Goal: Task Accomplishment & Management: Manage account settings

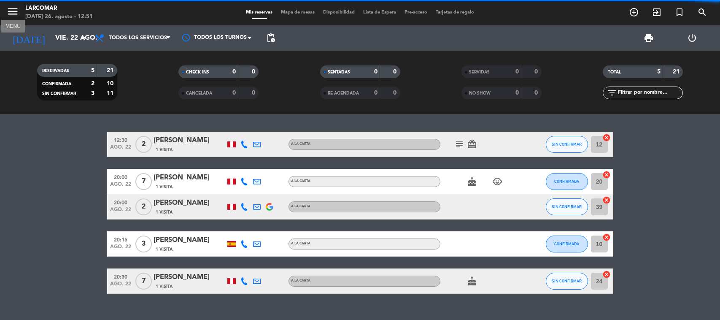
click at [12, 7] on icon "menu" at bounding box center [12, 11] width 13 height 13
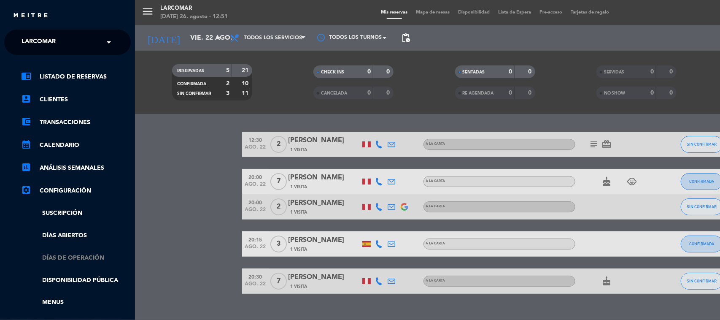
click at [91, 258] on link "Días de Operación" at bounding box center [76, 258] width 110 height 10
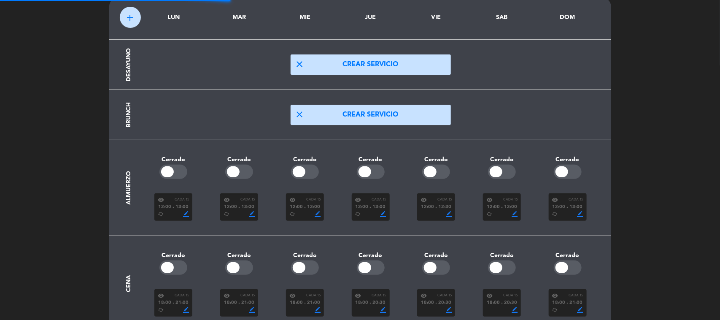
scroll to position [76, 0]
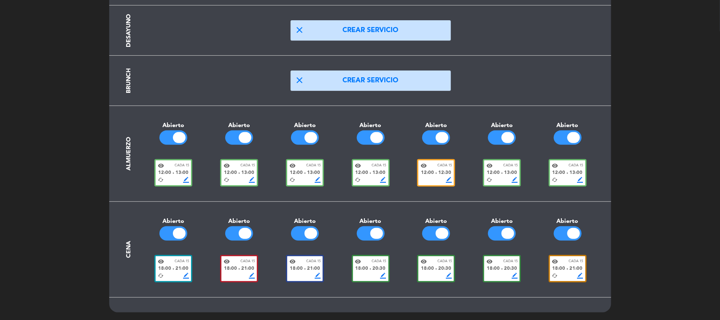
click at [167, 263] on div "visibility Cada 15" at bounding box center [173, 261] width 31 height 6
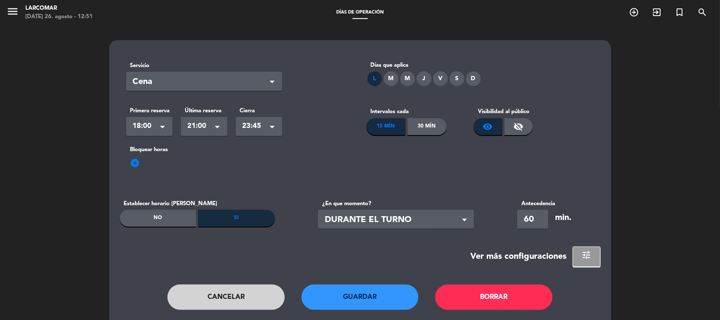
click at [239, 319] on div "Cancelar Guardar Borrar" at bounding box center [360, 305] width 481 height 42
click at [246, 302] on button "Cancelar" at bounding box center [226, 296] width 117 height 25
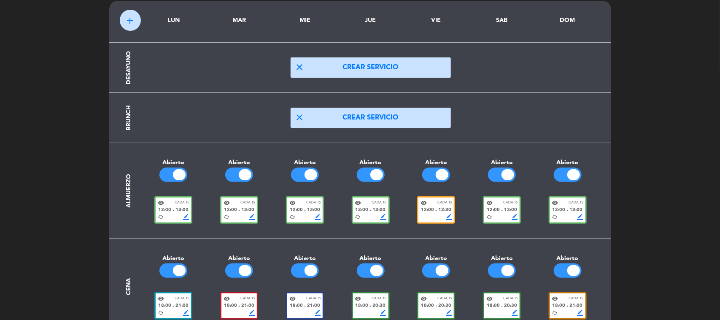
scroll to position [76, 0]
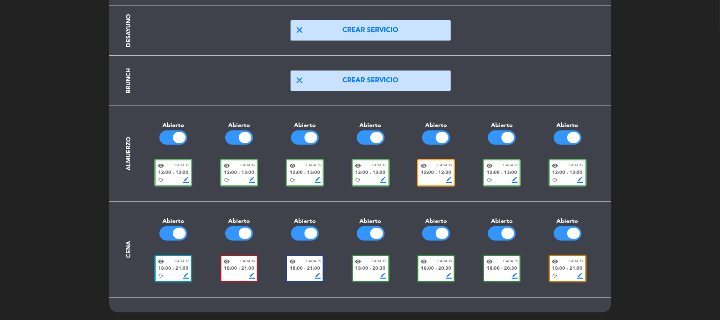
click at [180, 269] on span "21:00" at bounding box center [182, 269] width 13 height 8
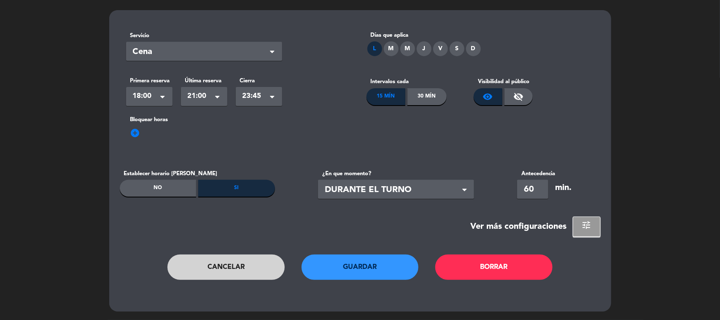
scroll to position [0, 0]
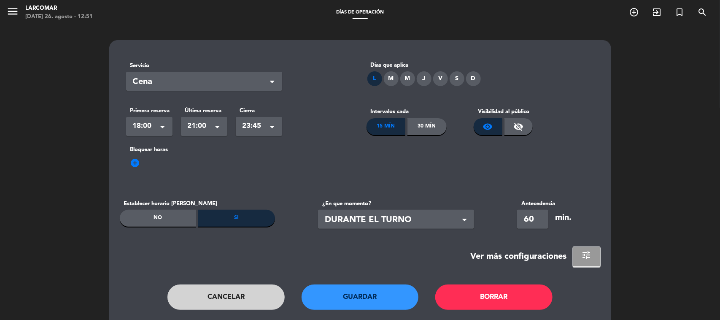
click at [393, 74] on div "M" at bounding box center [391, 78] width 15 height 15
drag, startPoint x: 406, startPoint y: 74, endPoint x: 432, endPoint y: 81, distance: 26.1
click at [412, 77] on div "M" at bounding box center [408, 78] width 15 height 15
drag, startPoint x: 425, startPoint y: 79, endPoint x: 444, endPoint y: 77, distance: 19.1
click at [425, 78] on div "J" at bounding box center [424, 78] width 15 height 15
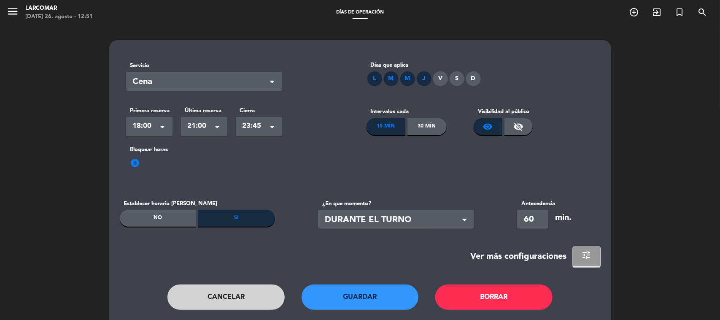
click at [444, 77] on div "V" at bounding box center [440, 78] width 15 height 15
click at [365, 303] on button "Guardar" at bounding box center [360, 296] width 117 height 25
click at [233, 290] on button "Cancelar" at bounding box center [226, 296] width 117 height 25
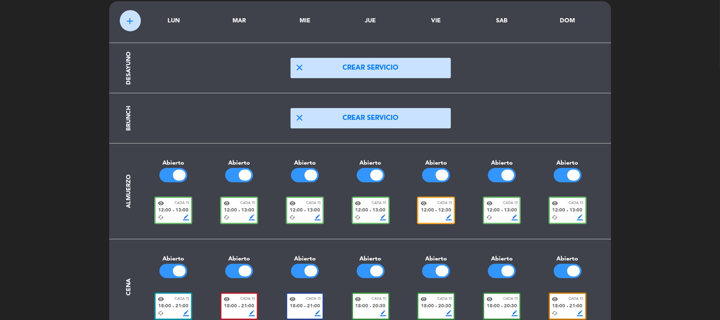
scroll to position [76, 0]
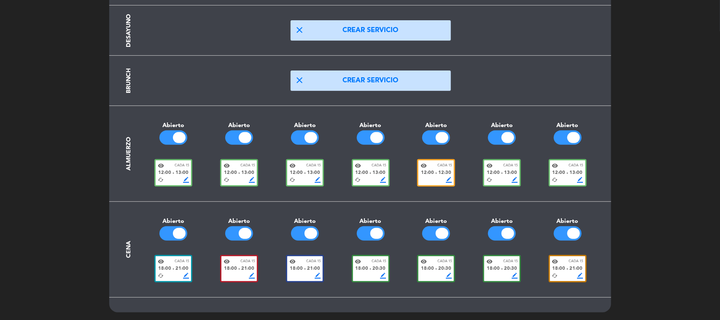
click at [252, 273] on span "border_color" at bounding box center [252, 276] width 6 height 6
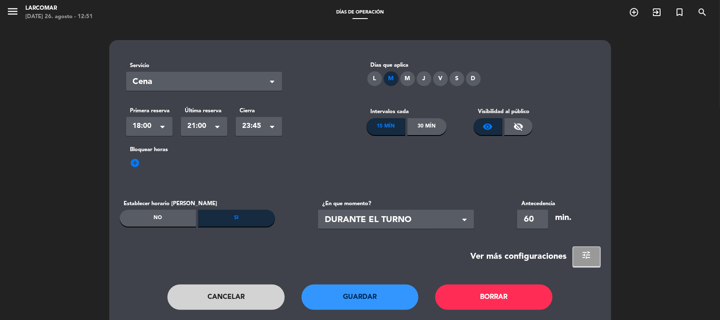
click at [393, 81] on div "M" at bounding box center [391, 78] width 15 height 15
click at [477, 293] on button "Borrar" at bounding box center [494, 296] width 117 height 25
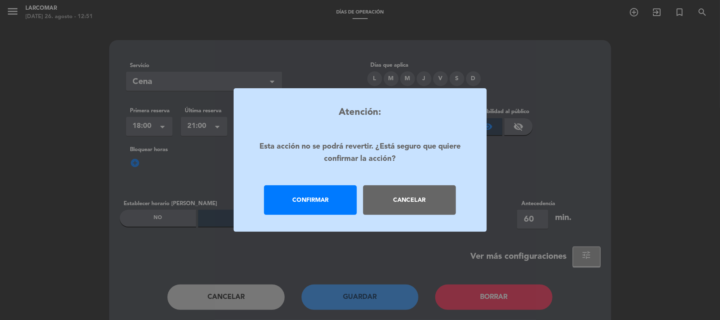
click at [319, 185] on div "Confirmar" at bounding box center [310, 200] width 93 height 30
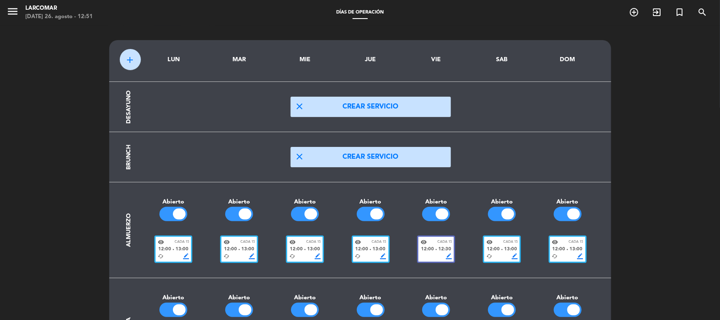
scroll to position [76, 0]
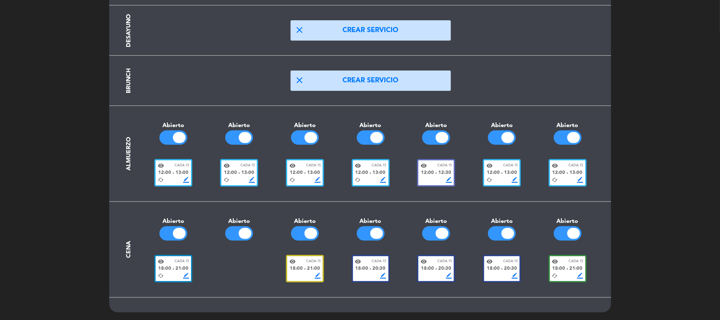
click at [179, 270] on span "21:00" at bounding box center [182, 269] width 13 height 8
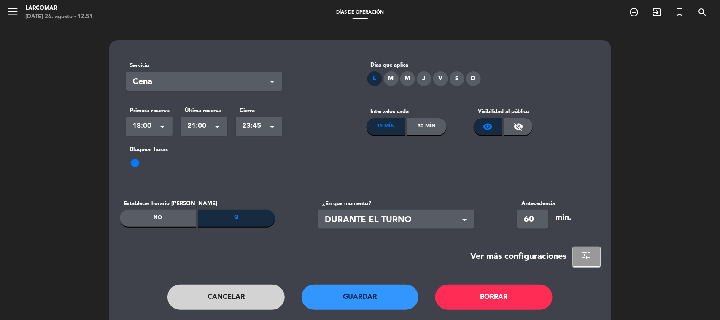
click at [397, 74] on div "M" at bounding box center [391, 78] width 15 height 15
click at [378, 292] on button "Guardar" at bounding box center [360, 296] width 117 height 25
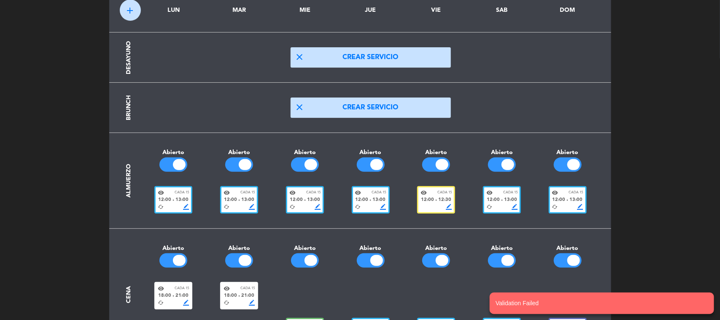
scroll to position [112, 0]
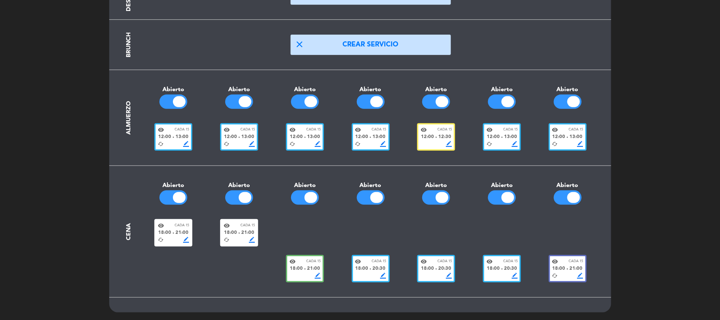
click at [239, 231] on div "18:00 fiber_manual_record 21:00" at bounding box center [239, 233] width 31 height 8
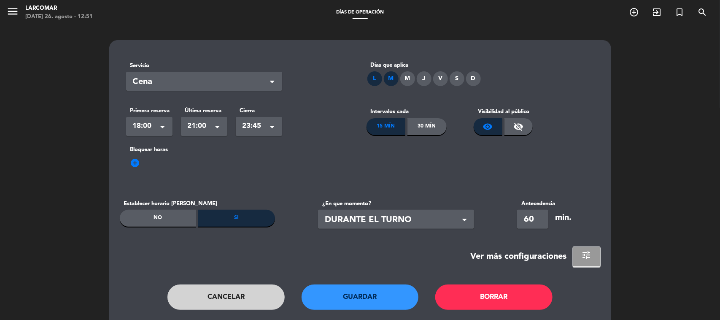
click at [363, 287] on button "Guardar" at bounding box center [360, 296] width 117 height 25
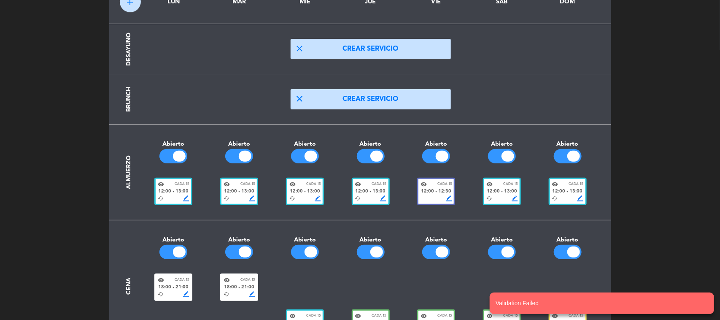
scroll to position [112, 0]
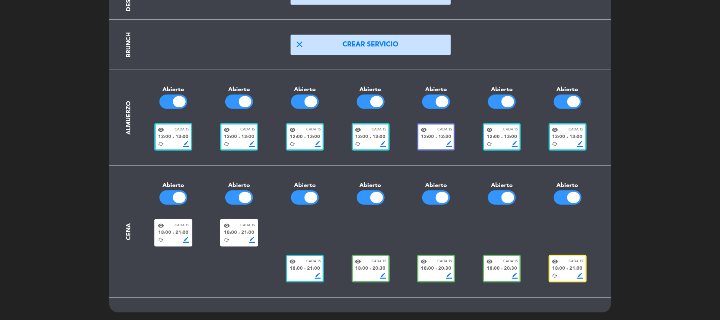
click at [250, 233] on span "21:00" at bounding box center [247, 233] width 13 height 8
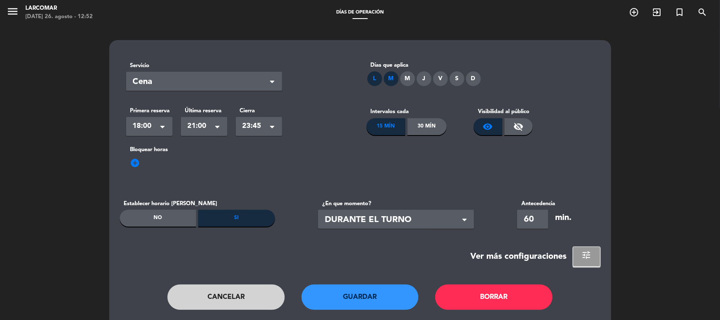
click at [375, 298] on button "Guardar" at bounding box center [360, 296] width 117 height 25
